Goal: Task Accomplishment & Management: Use online tool/utility

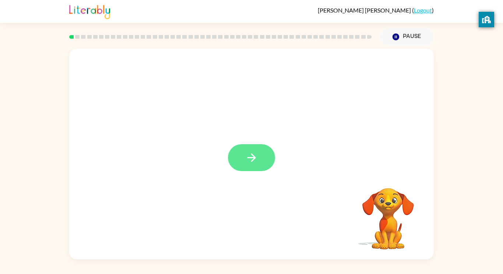
click at [252, 148] on button "button" at bounding box center [251, 157] width 47 height 27
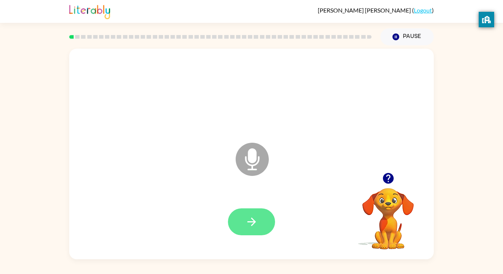
click at [268, 213] on button "button" at bounding box center [251, 221] width 47 height 27
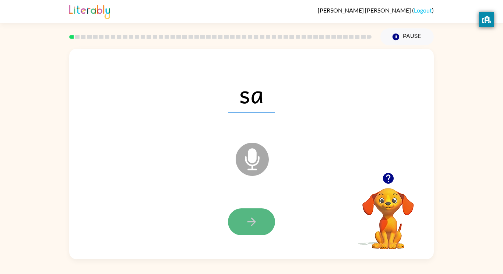
drag, startPoint x: 243, startPoint y: 220, endPoint x: 240, endPoint y: 227, distance: 8.2
click at [240, 227] on button "button" at bounding box center [251, 221] width 47 height 27
click at [258, 223] on button "button" at bounding box center [251, 221] width 47 height 27
click at [256, 222] on icon "button" at bounding box center [251, 221] width 13 height 13
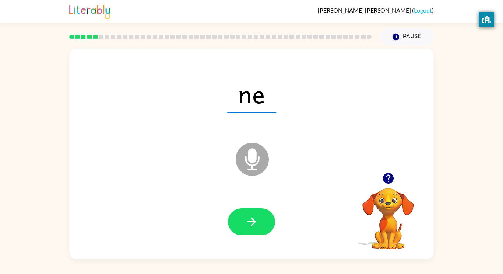
click at [254, 225] on icon "button" at bounding box center [251, 221] width 13 height 13
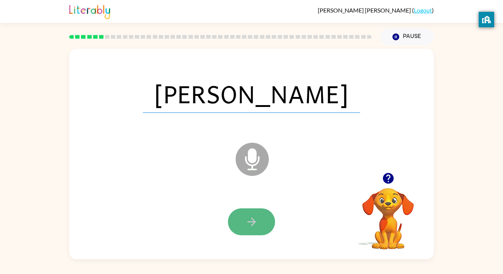
click at [267, 216] on button "button" at bounding box center [251, 221] width 47 height 27
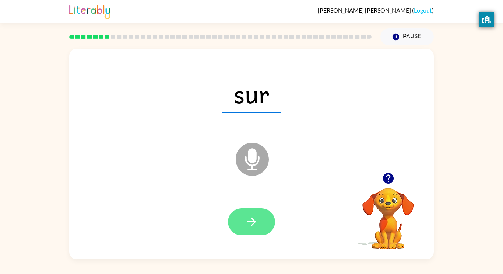
click at [262, 220] on button "button" at bounding box center [251, 221] width 47 height 27
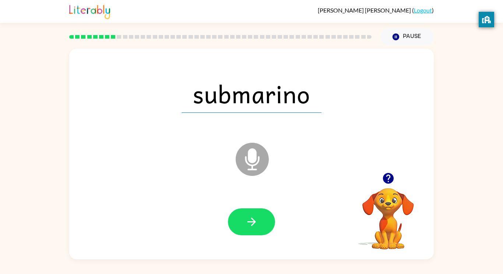
click at [262, 220] on button "button" at bounding box center [251, 221] width 47 height 27
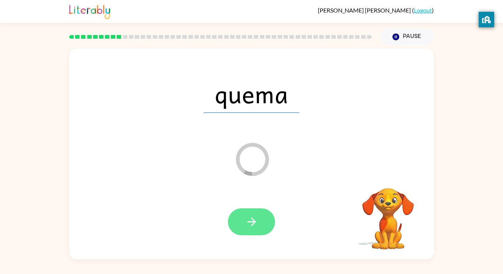
click at [257, 221] on icon "button" at bounding box center [251, 221] width 13 height 13
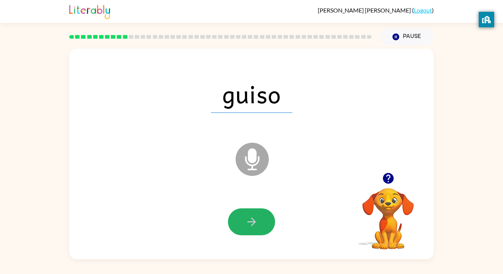
click at [261, 223] on button "button" at bounding box center [251, 221] width 47 height 27
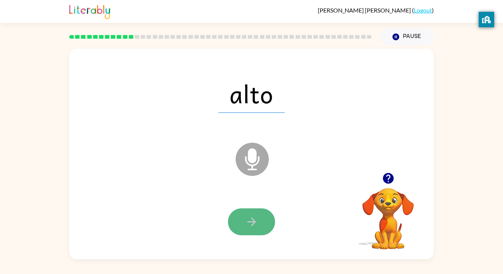
click at [261, 221] on button "button" at bounding box center [251, 221] width 47 height 27
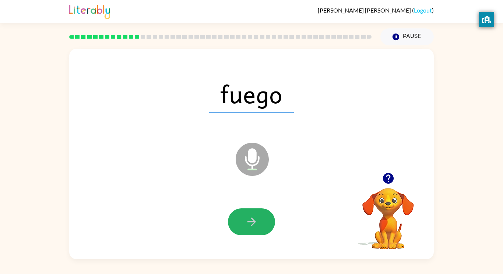
click at [261, 221] on button "button" at bounding box center [251, 221] width 47 height 27
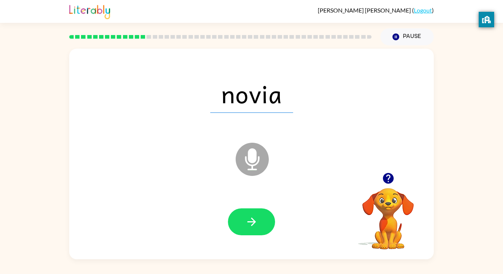
click at [261, 222] on button "button" at bounding box center [251, 221] width 47 height 27
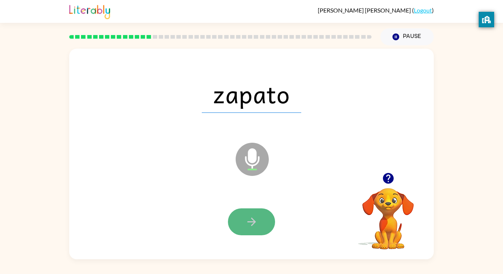
click at [259, 223] on button "button" at bounding box center [251, 221] width 47 height 27
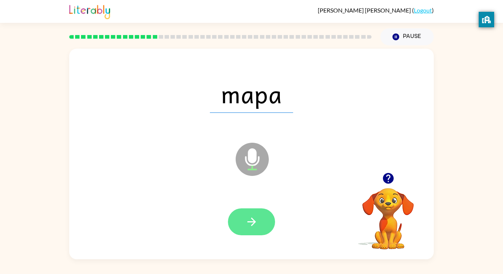
click at [261, 226] on button "button" at bounding box center [251, 221] width 47 height 27
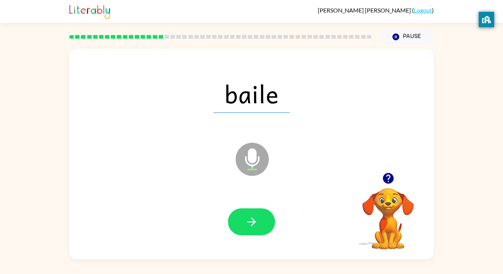
click at [261, 226] on button "button" at bounding box center [251, 221] width 47 height 27
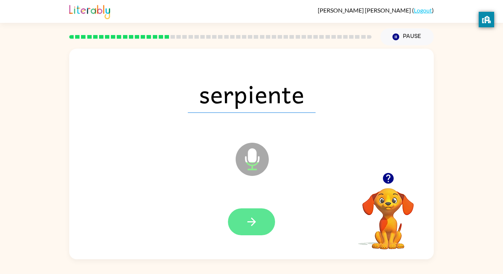
click at [259, 220] on button "button" at bounding box center [251, 221] width 47 height 27
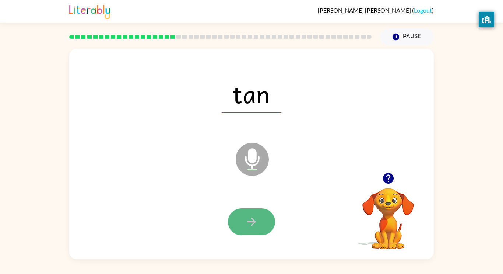
click at [259, 218] on button "button" at bounding box center [251, 221] width 47 height 27
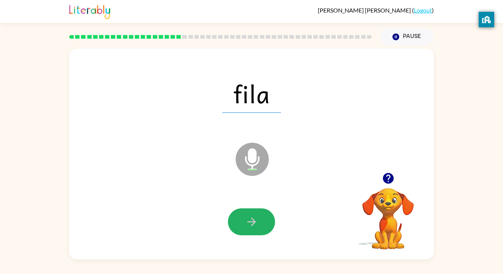
click at [259, 218] on button "button" at bounding box center [251, 221] width 47 height 27
click at [260, 218] on button "button" at bounding box center [251, 221] width 47 height 27
click at [259, 212] on button "button" at bounding box center [251, 221] width 47 height 27
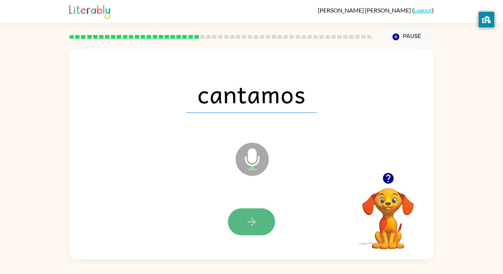
click at [259, 213] on button "button" at bounding box center [251, 221] width 47 height 27
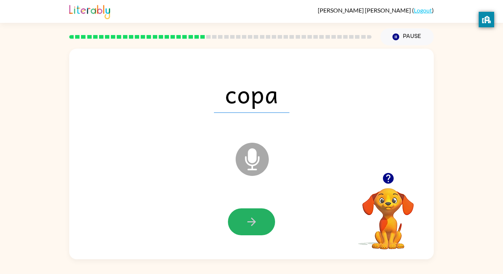
click at [262, 215] on button "button" at bounding box center [251, 221] width 47 height 27
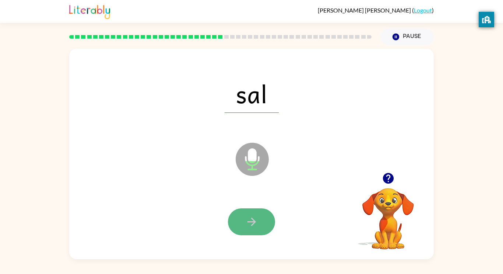
click at [262, 215] on button "button" at bounding box center [251, 221] width 47 height 27
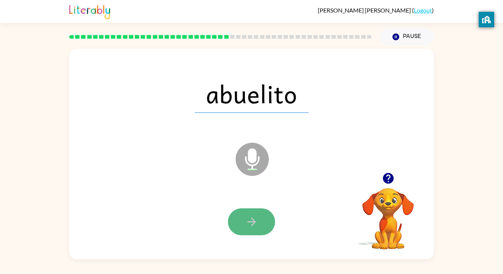
click at [263, 215] on button "button" at bounding box center [251, 221] width 47 height 27
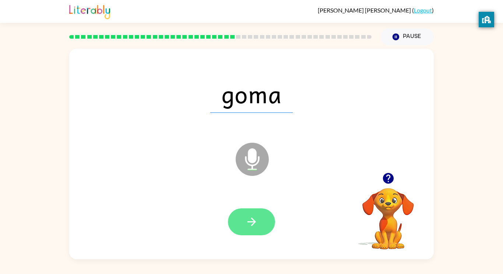
drag, startPoint x: 263, startPoint y: 215, endPoint x: 253, endPoint y: 215, distance: 9.9
click at [253, 215] on button "button" at bounding box center [251, 221] width 47 height 27
click at [246, 224] on icon "button" at bounding box center [251, 221] width 13 height 13
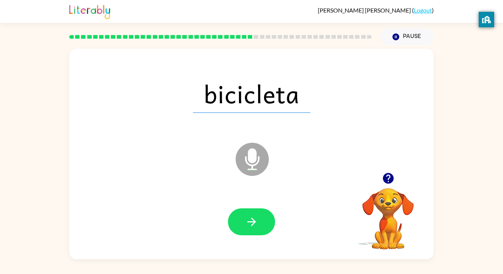
click at [246, 224] on icon "button" at bounding box center [251, 221] width 13 height 13
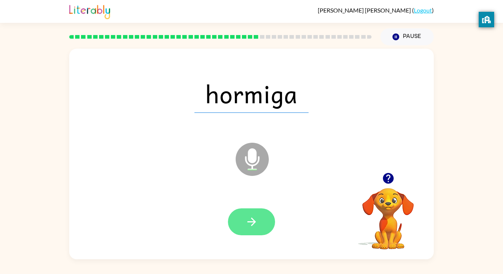
click at [247, 225] on icon "button" at bounding box center [251, 221] width 13 height 13
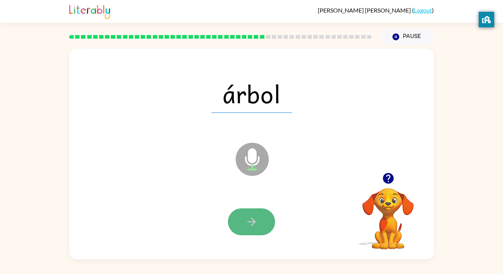
click at [249, 226] on icon "button" at bounding box center [251, 221] width 13 height 13
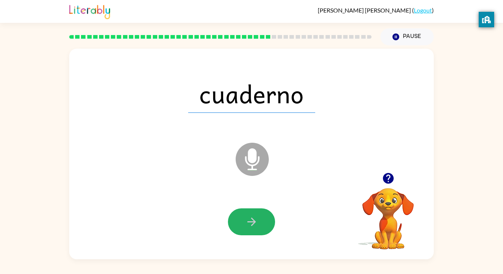
click at [249, 226] on icon "button" at bounding box center [251, 221] width 13 height 13
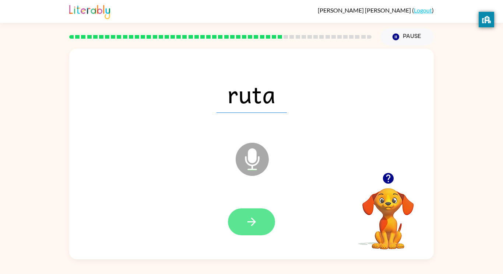
click at [224, 232] on div at bounding box center [252, 222] width 350 height 60
click at [235, 224] on button "button" at bounding box center [251, 221] width 47 height 27
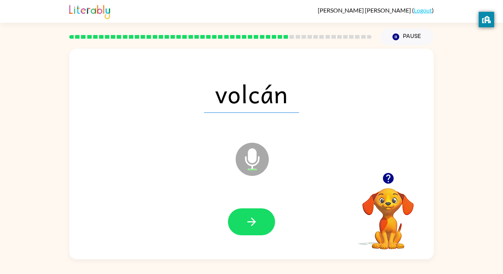
click at [233, 226] on button "button" at bounding box center [251, 221] width 47 height 27
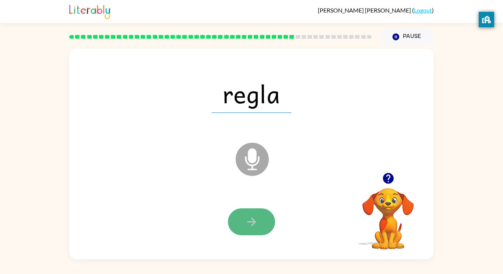
drag, startPoint x: 232, startPoint y: 221, endPoint x: 234, endPoint y: 228, distance: 6.7
click at [234, 228] on button "button" at bounding box center [251, 221] width 47 height 27
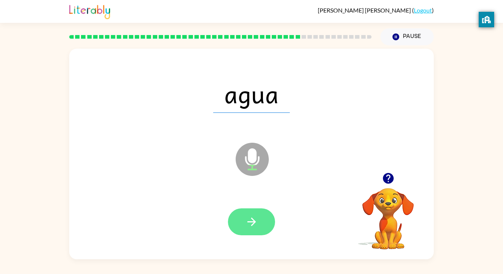
click at [250, 217] on icon "button" at bounding box center [251, 221] width 13 height 13
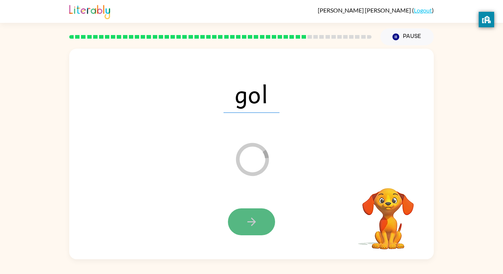
click at [251, 217] on icon "button" at bounding box center [251, 221] width 13 height 13
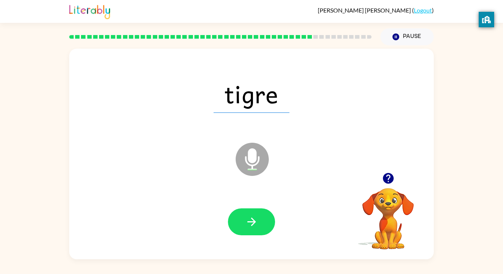
click at [251, 216] on icon "button" at bounding box center [251, 221] width 13 height 13
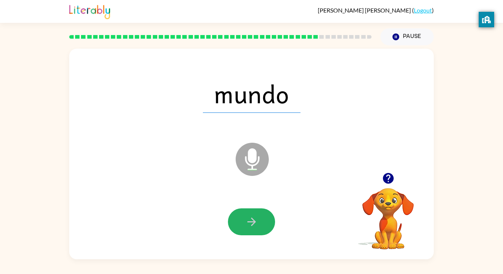
click at [251, 216] on icon "button" at bounding box center [251, 221] width 13 height 13
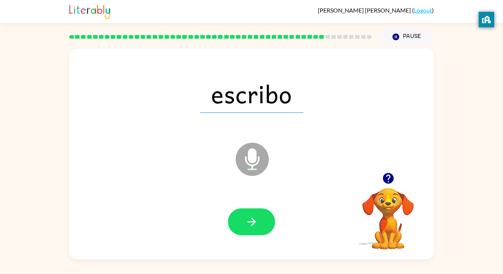
click at [250, 218] on icon "button" at bounding box center [251, 221] width 13 height 13
click at [256, 223] on icon "button" at bounding box center [251, 221] width 13 height 13
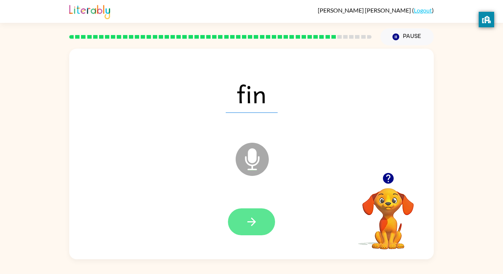
click at [256, 222] on icon "button" at bounding box center [251, 221] width 13 height 13
click at [256, 224] on icon "button" at bounding box center [251, 221] width 13 height 13
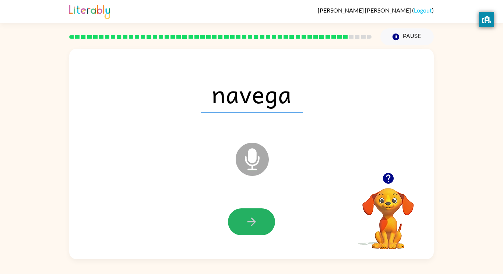
click at [256, 224] on icon "button" at bounding box center [251, 221] width 13 height 13
